Goal: Transaction & Acquisition: Purchase product/service

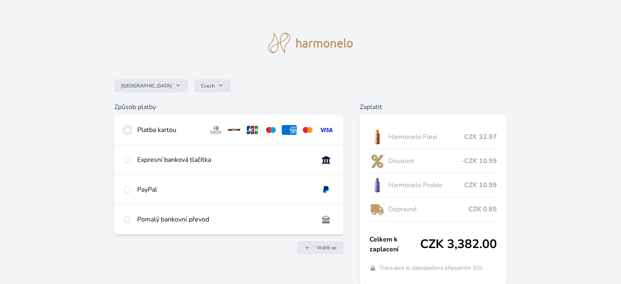
click at [126, 130] on input "radio" at bounding box center [127, 130] width 7 height 7
radio input "true"
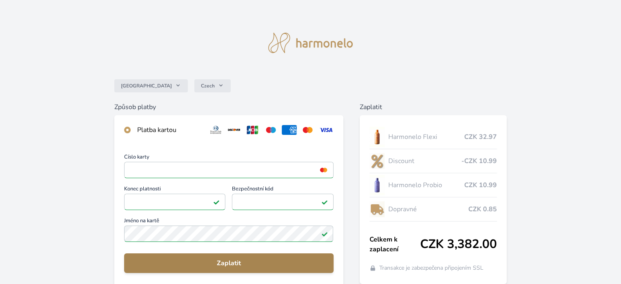
click at [231, 265] on span "Zaplatit" at bounding box center [229, 263] width 196 height 10
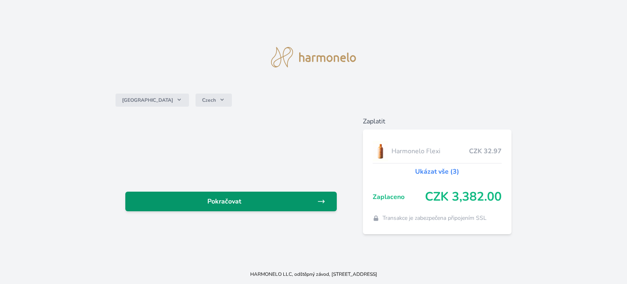
click at [228, 200] on span "Pokračovat" at bounding box center [224, 201] width 185 height 10
